Goal: Transaction & Acquisition: Purchase product/service

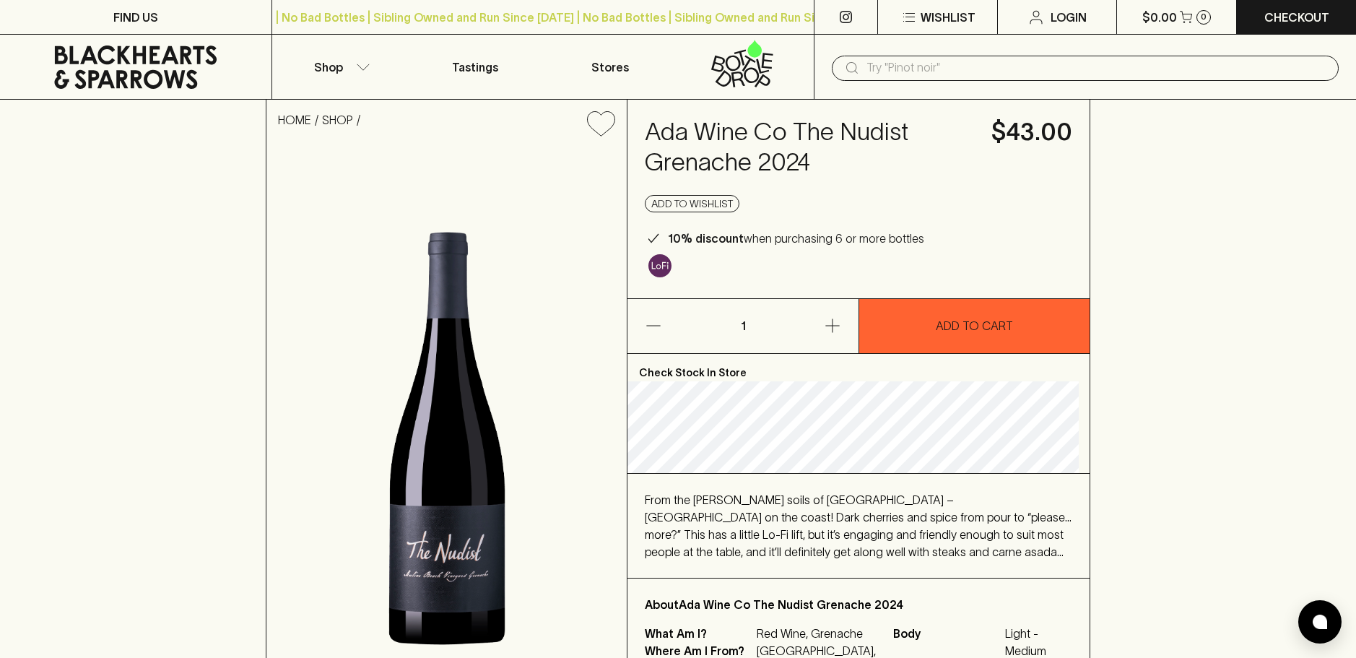
scroll to position [217, 0]
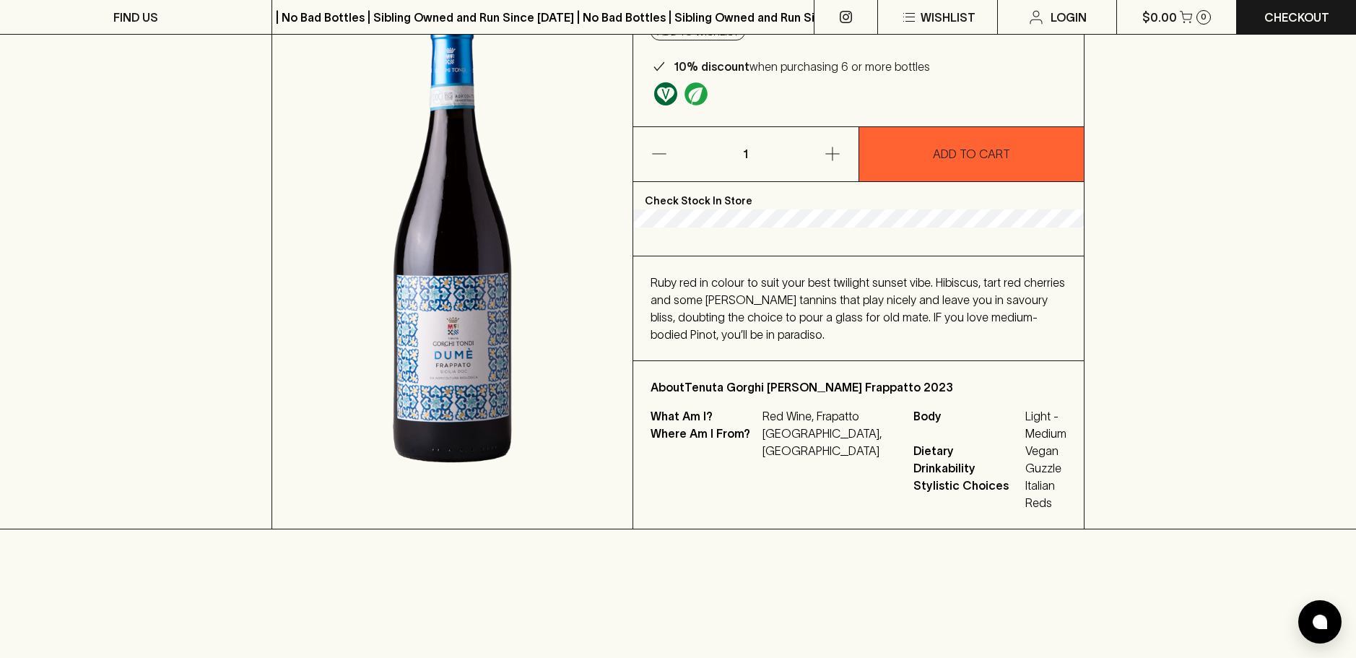
scroll to position [217, 0]
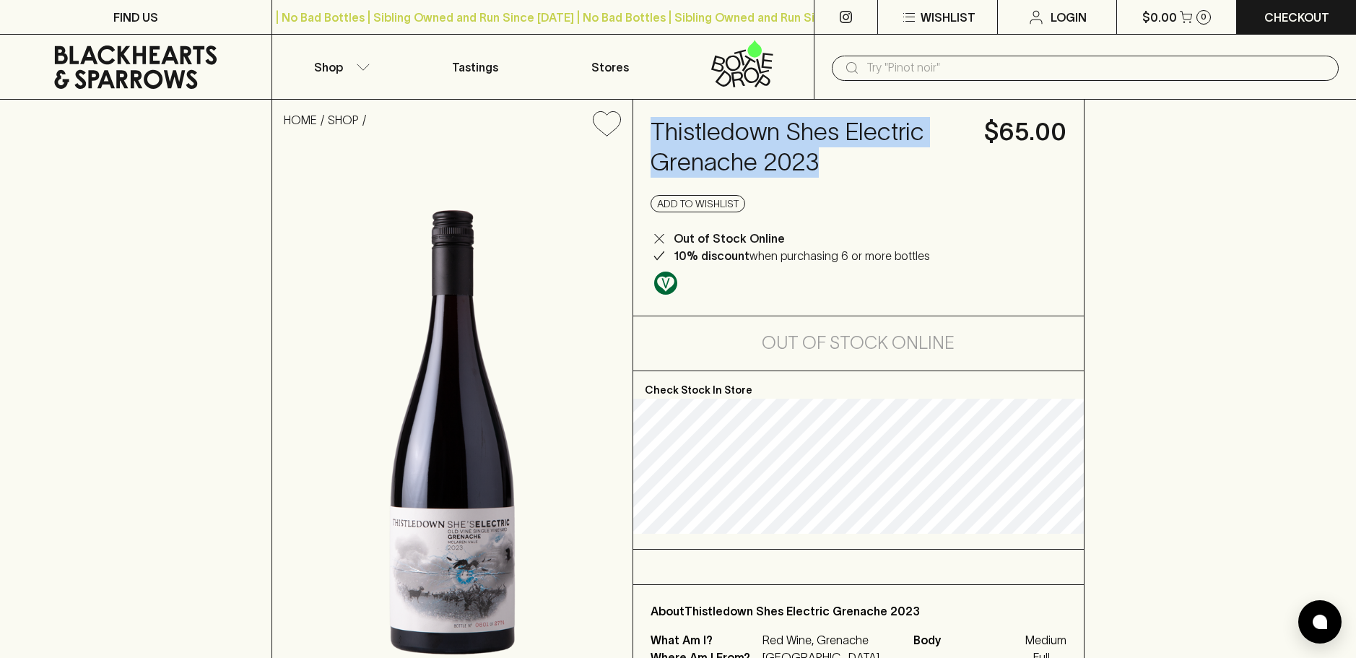
drag, startPoint x: 649, startPoint y: 121, endPoint x: 825, endPoint y: 169, distance: 182.5
click at [825, 169] on div "Thistledown Shes Electric Grenache 2023 $65.00 Add to wishlist Out of Stock Onl…" at bounding box center [858, 208] width 451 height 216
copy h4 "Thistledown Shes Electric Grenache 2023"
